Goal: Navigation & Orientation: Understand site structure

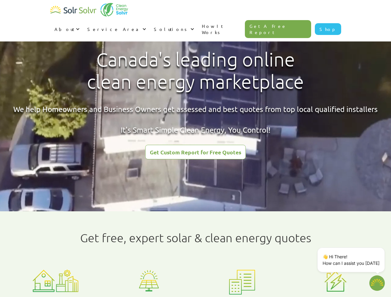
click at [74, 26] on div "About" at bounding box center [65, 29] width 20 height 6
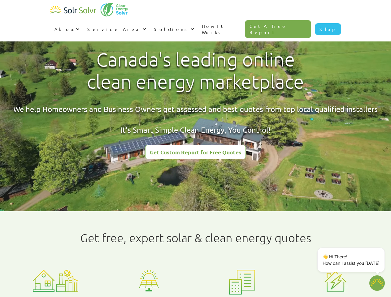
click at [141, 26] on div "Service Area" at bounding box center [114, 29] width 54 height 6
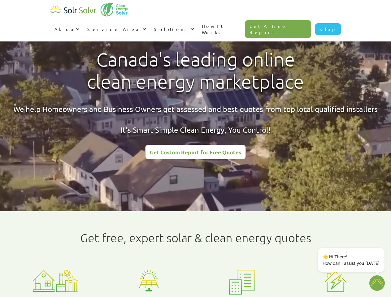
click at [189, 26] on div "Solutions" at bounding box center [171, 29] width 35 height 6
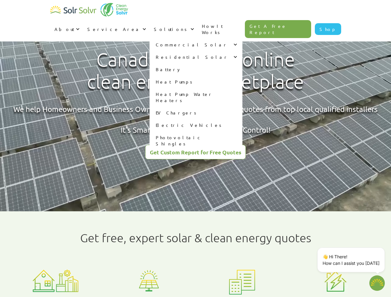
click at [353, 260] on p "👋 Hi There! How can I assist you [DATE]" at bounding box center [351, 260] width 57 height 13
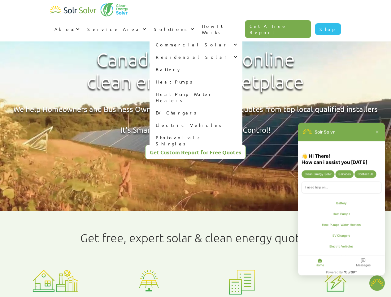
type textarea "x"
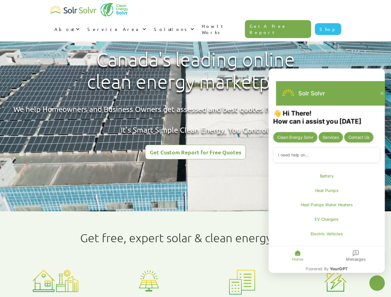
click at [384, 249] on div "Messages" at bounding box center [356, 256] width 58 height 18
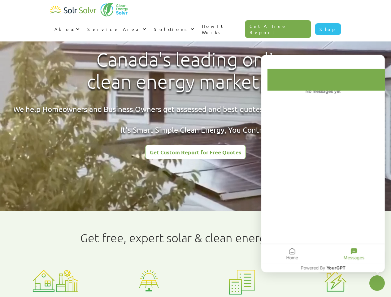
click at [377, 283] on icon "Close chatbot widget" at bounding box center [377, 283] width 8 height 8
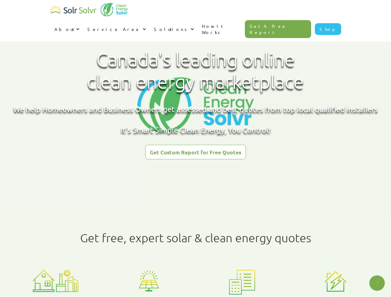
click at [155, 297] on html "About About Solar About Clean Energy Solutions About Solr Solvr Meet the Team B…" at bounding box center [195, 148] width 391 height 297
